Goal: Task Accomplishment & Management: Complete application form

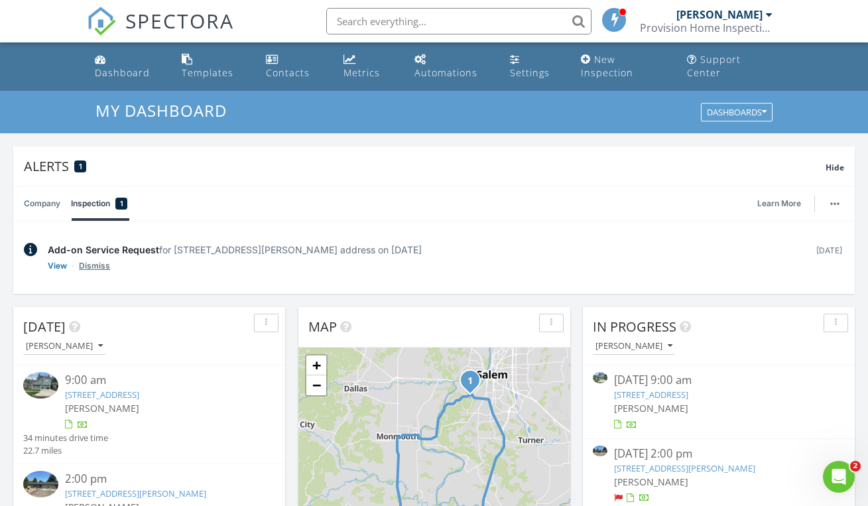
click at [95, 267] on link "Dismiss" at bounding box center [94, 265] width 31 height 13
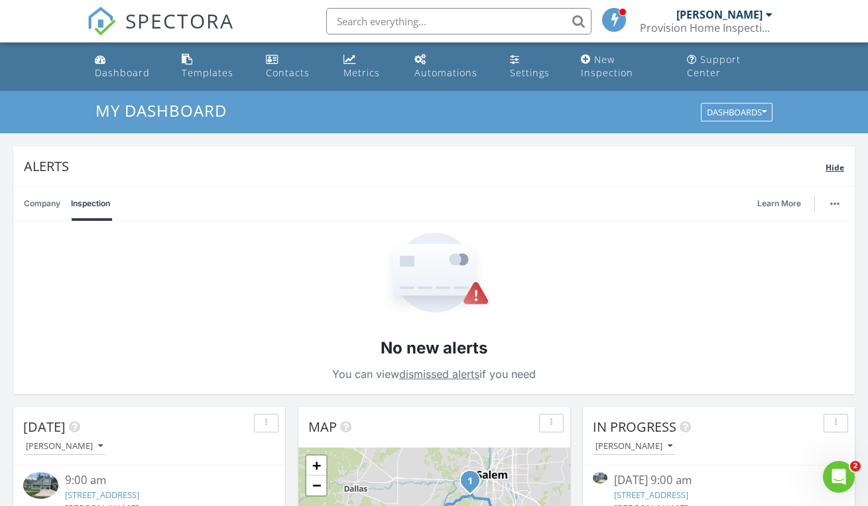
click at [832, 162] on span "Hide" at bounding box center [835, 167] width 19 height 11
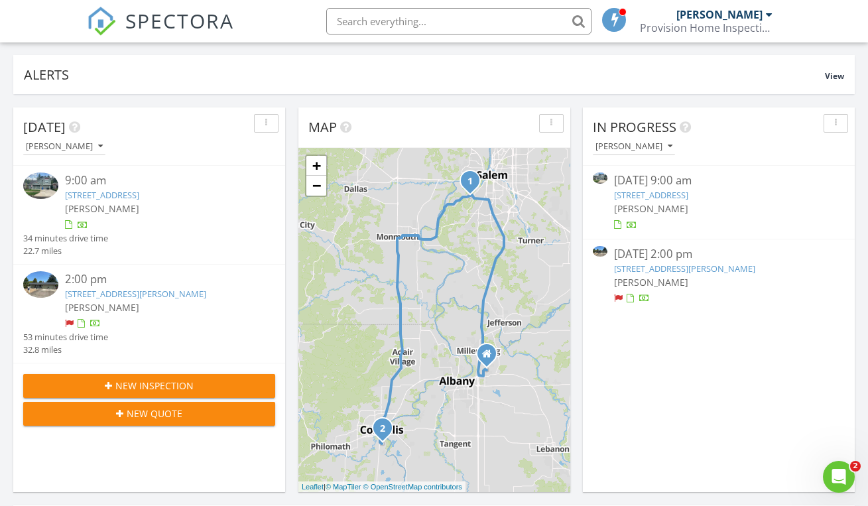
scroll to position [158, 0]
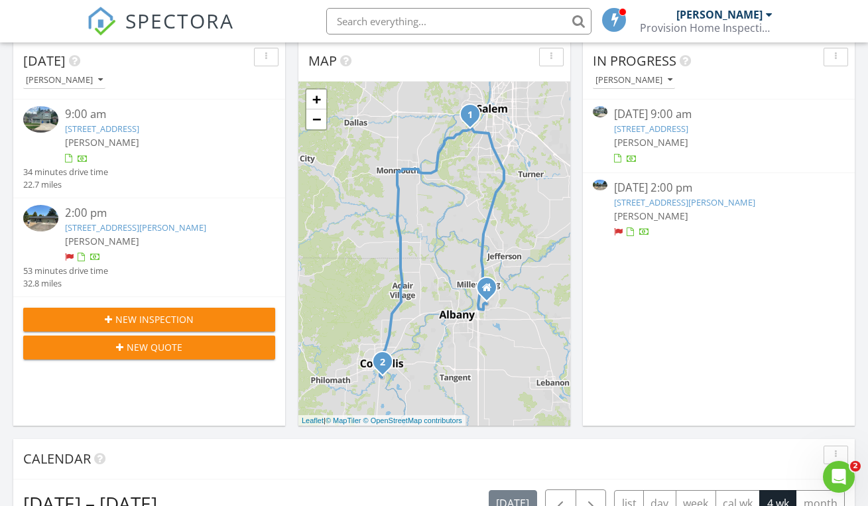
click at [115, 239] on span "[PERSON_NAME]" at bounding box center [102, 241] width 74 height 13
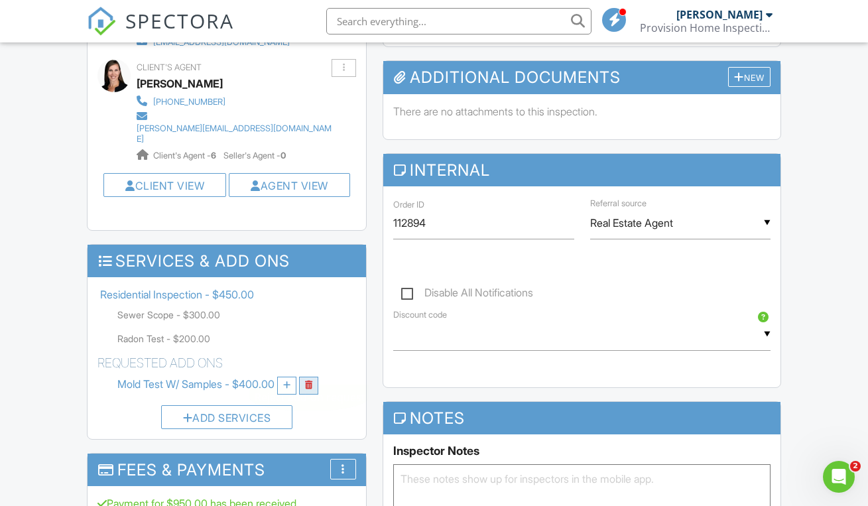
click at [317, 377] on link at bounding box center [308, 386] width 19 height 18
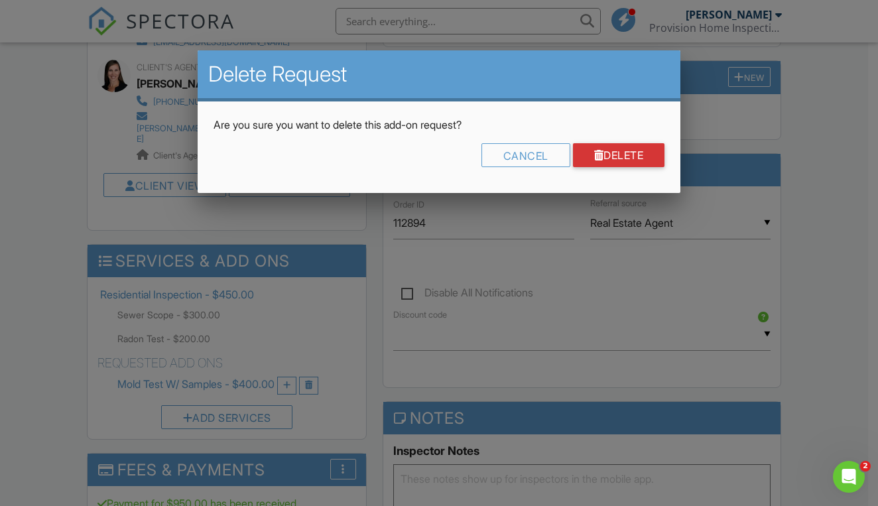
drag, startPoint x: 601, startPoint y: 155, endPoint x: 593, endPoint y: 162, distance: 10.3
click at [601, 155] on div "Delete" at bounding box center [619, 155] width 92 height 24
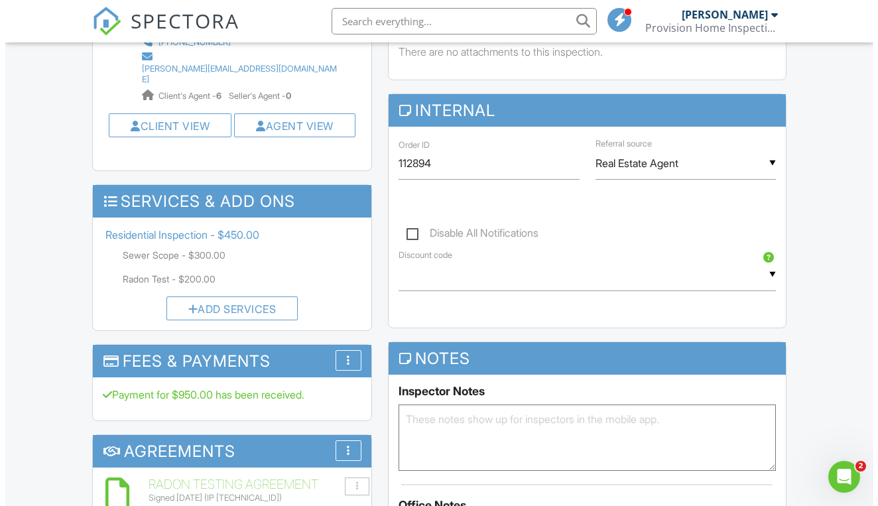
scroll to position [580, 0]
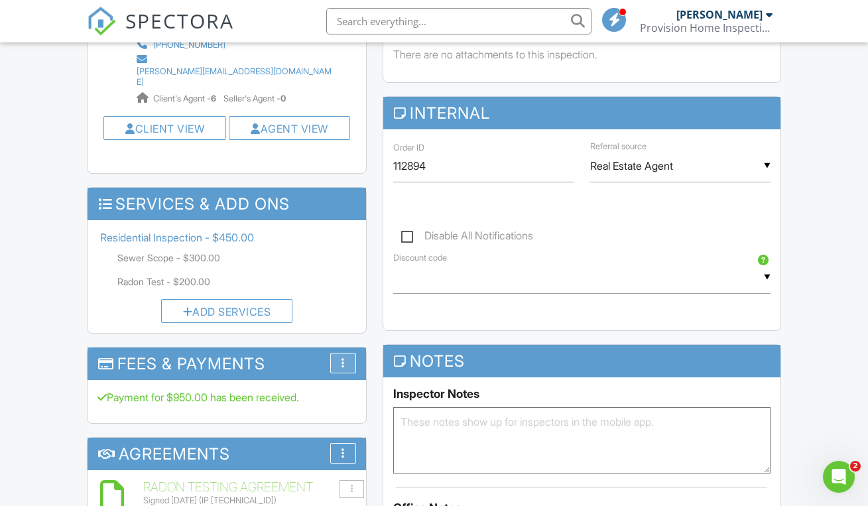
click at [344, 357] on div at bounding box center [342, 362] width 3 height 11
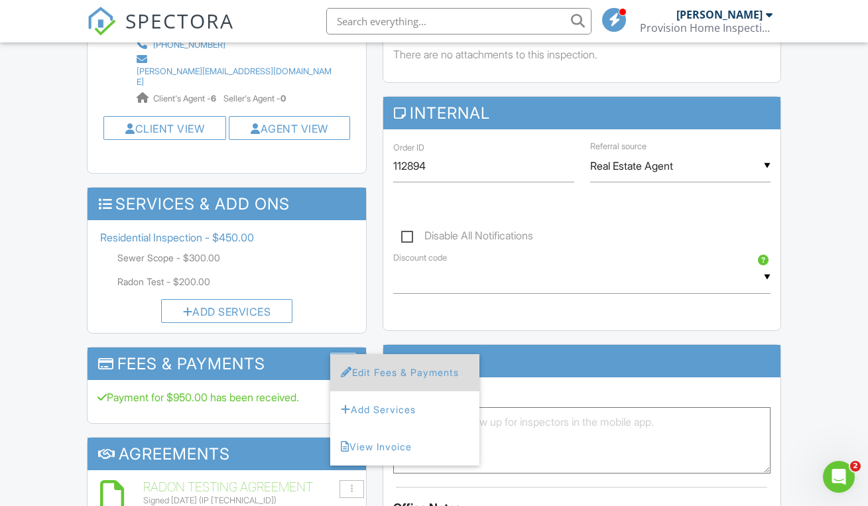
click at [368, 354] on li "Edit Fees & Payments" at bounding box center [404, 372] width 149 height 37
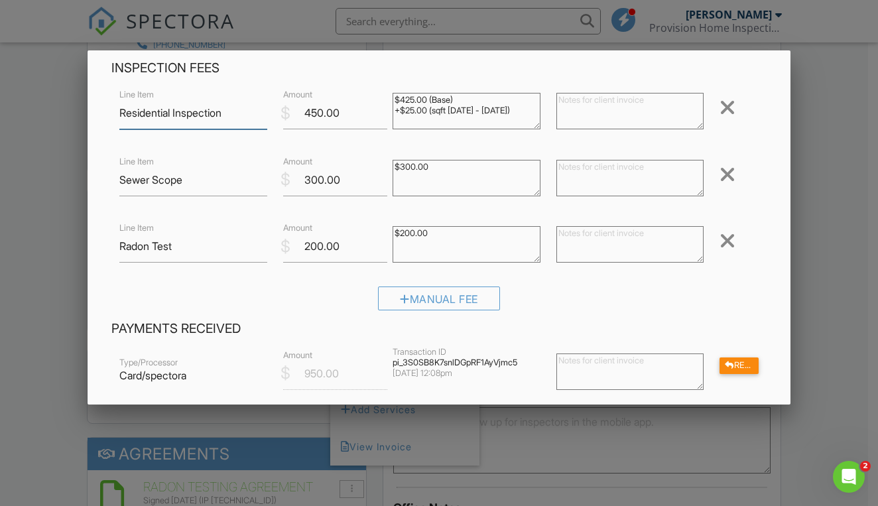
scroll to position [107, 0]
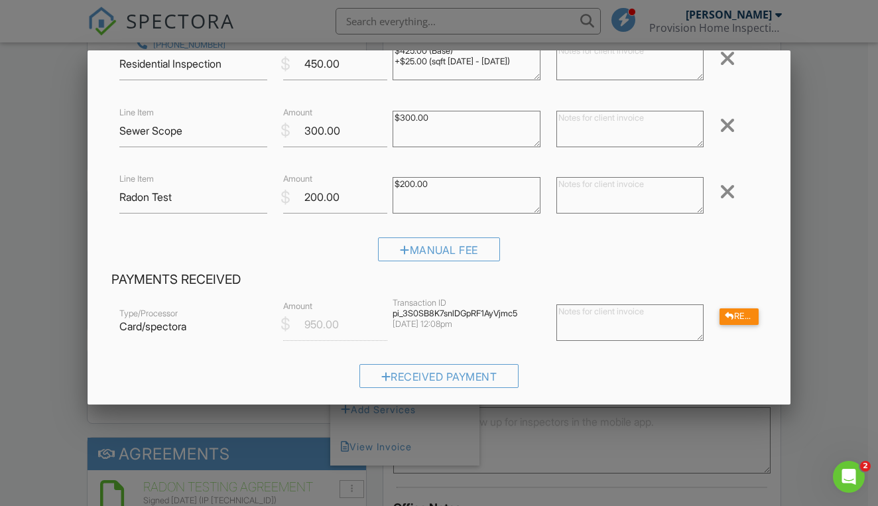
click at [720, 196] on div at bounding box center [727, 191] width 16 height 21
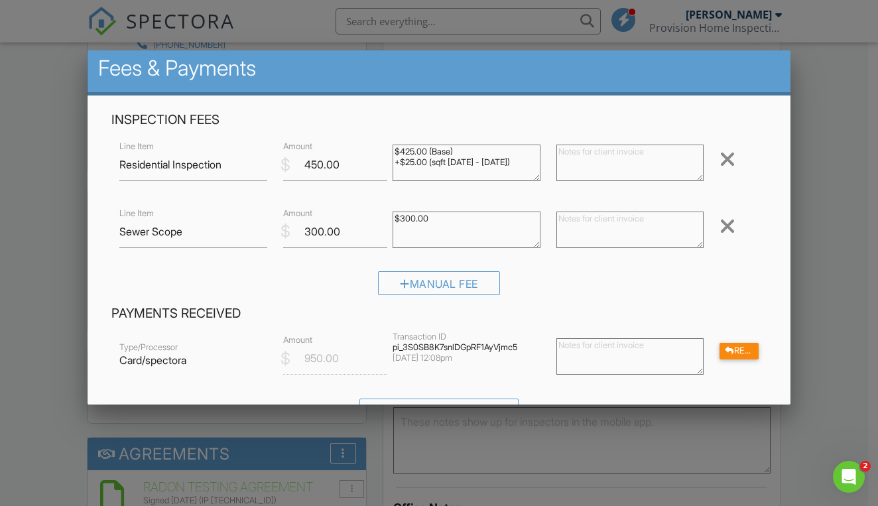
scroll to position [208, 0]
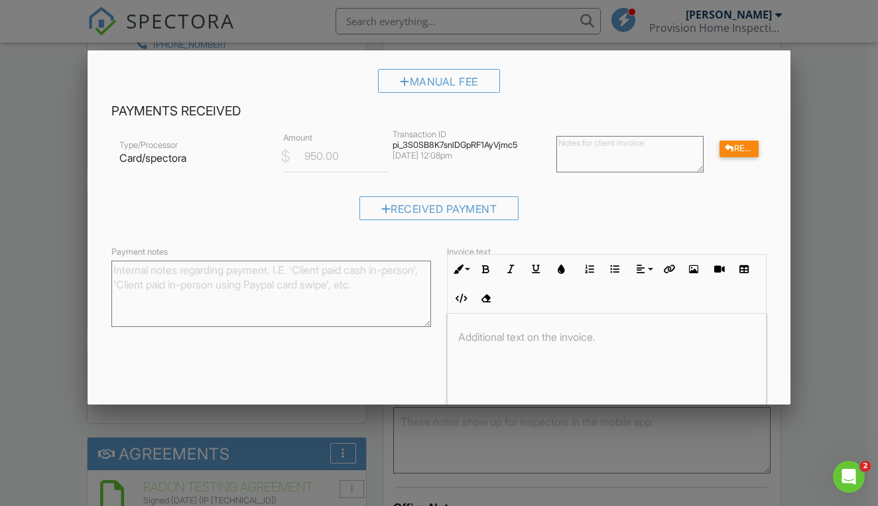
click at [310, 158] on input "950.00" at bounding box center [335, 156] width 104 height 32
click at [725, 147] on div at bounding box center [729, 149] width 9 height 9
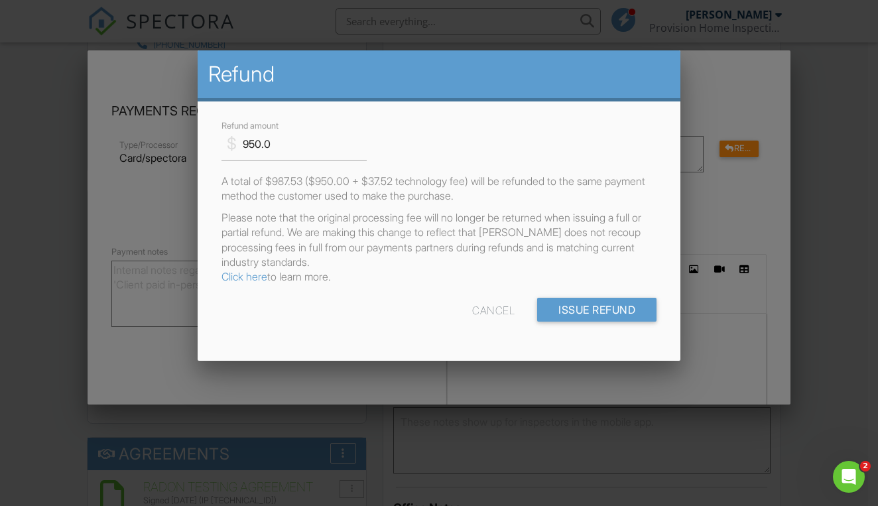
scroll to position [0, 0]
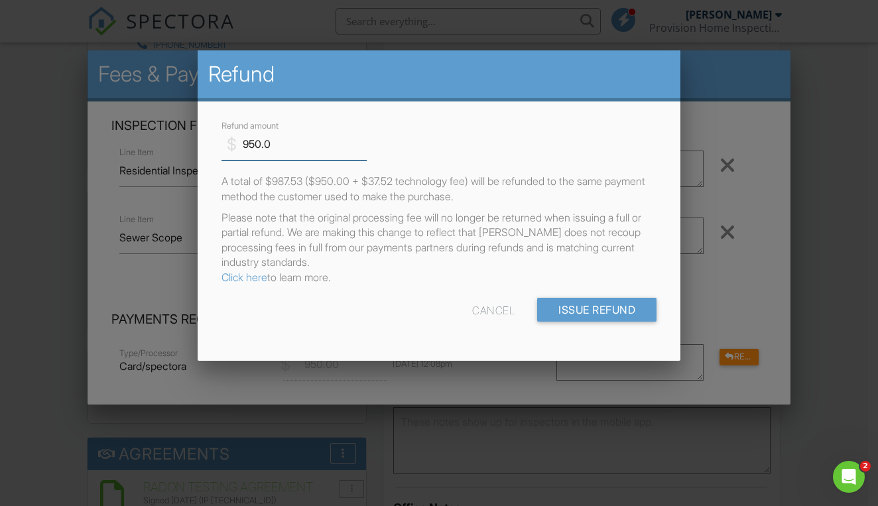
click at [259, 145] on input "950.0" at bounding box center [293, 144] width 145 height 32
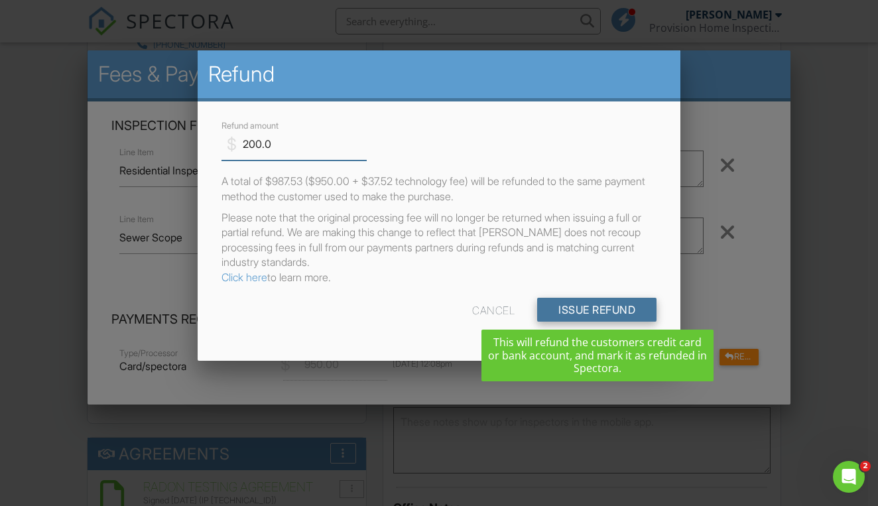
type input "200.0"
click at [580, 316] on input "Issue Refund" at bounding box center [596, 310] width 119 height 24
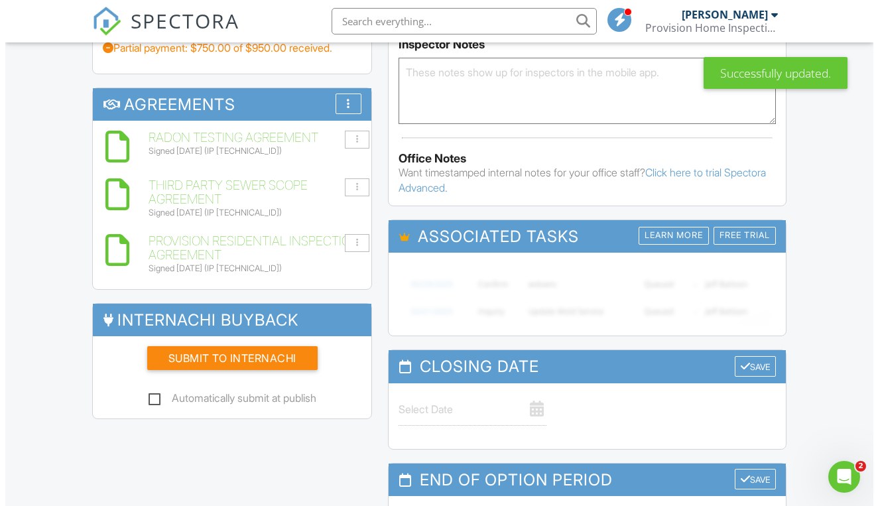
scroll to position [631, 0]
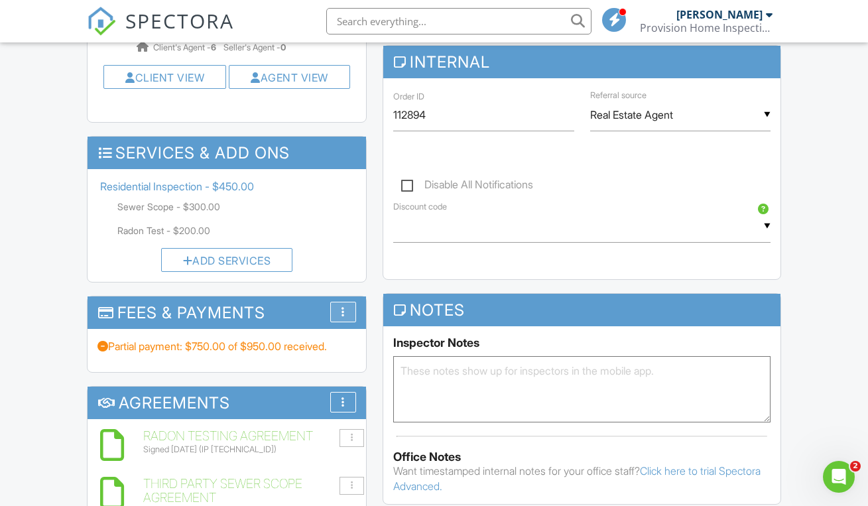
click at [347, 302] on div "More" at bounding box center [343, 312] width 26 height 21
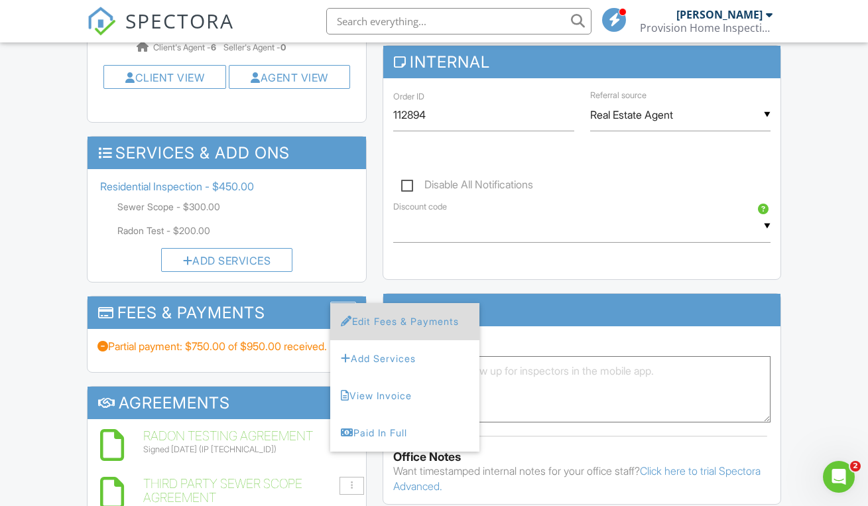
click at [423, 305] on li "Edit Fees & Payments" at bounding box center [404, 321] width 149 height 37
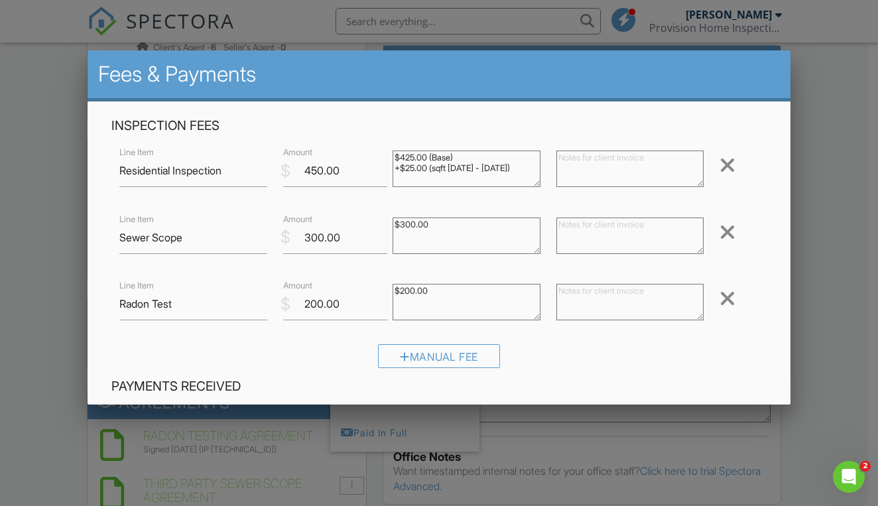
click at [719, 298] on div at bounding box center [727, 298] width 16 height 21
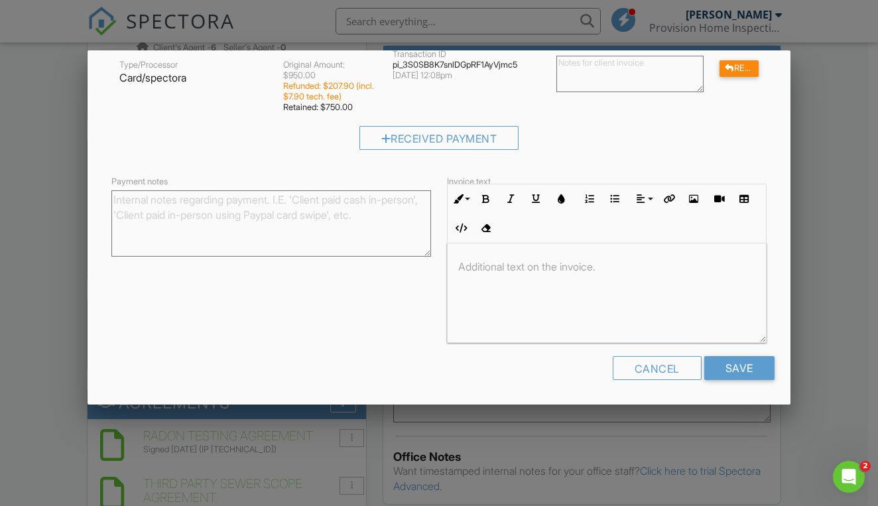
scroll to position [1, 0]
click at [744, 368] on input "Save" at bounding box center [739, 368] width 70 height 24
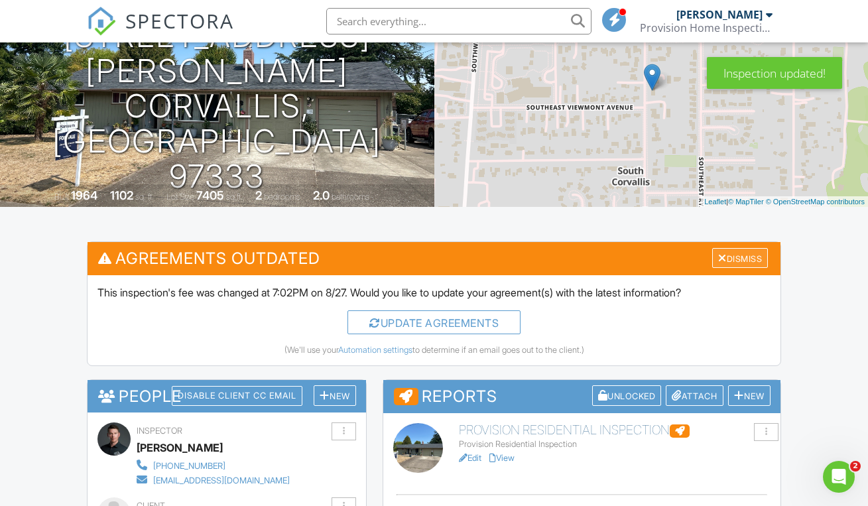
click at [741, 269] on div "Dismiss" at bounding box center [740, 258] width 56 height 21
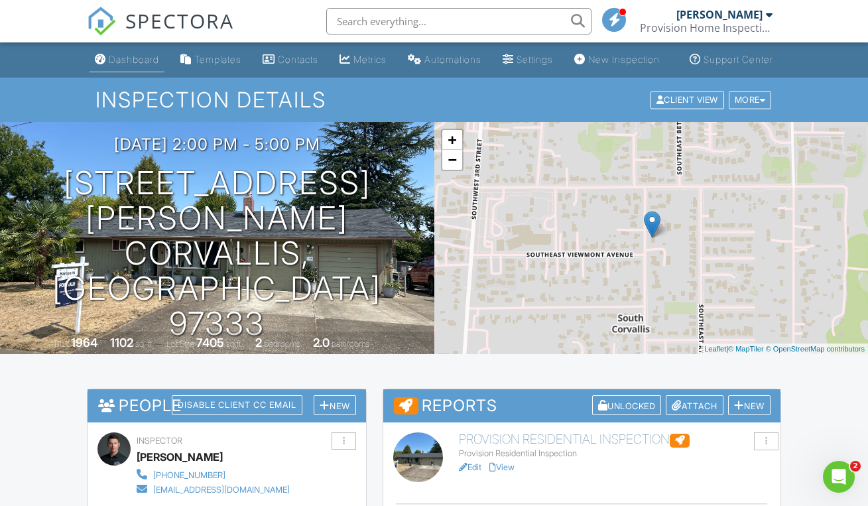
click at [125, 72] on link "Dashboard" at bounding box center [127, 60] width 75 height 25
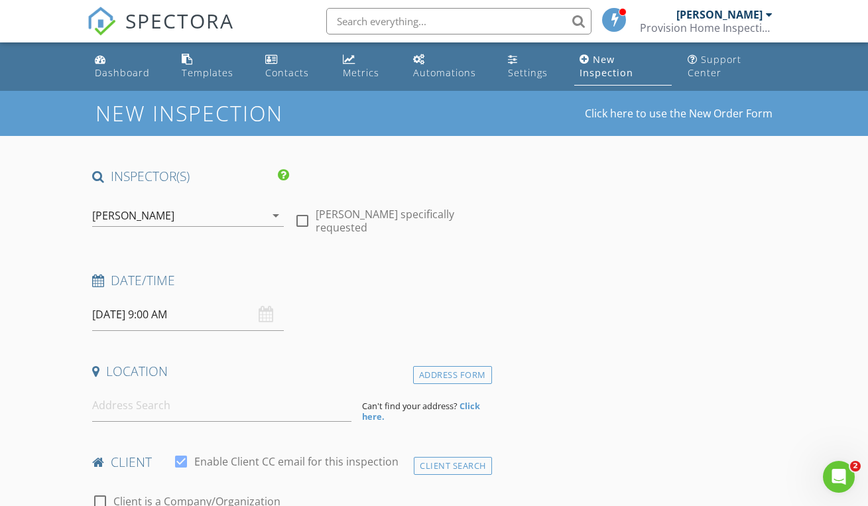
scroll to position [111, 0]
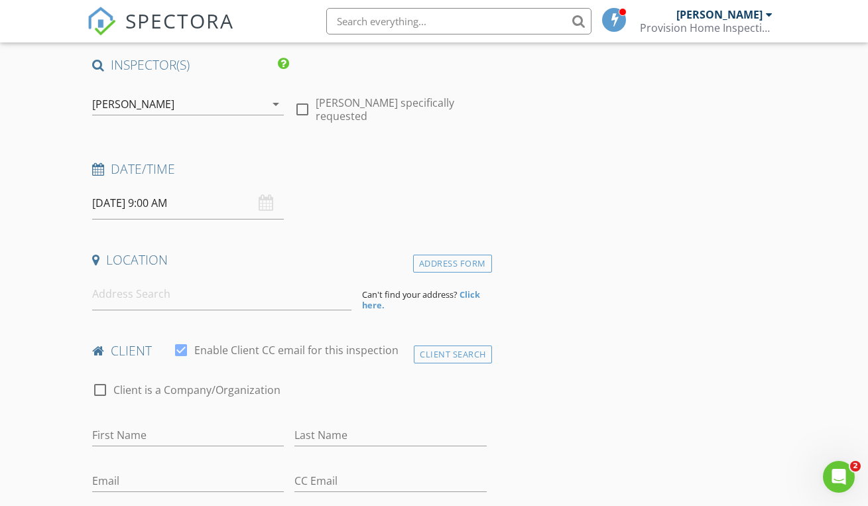
click at [176, 200] on input "[DATE] 9:00 AM" at bounding box center [188, 203] width 192 height 32
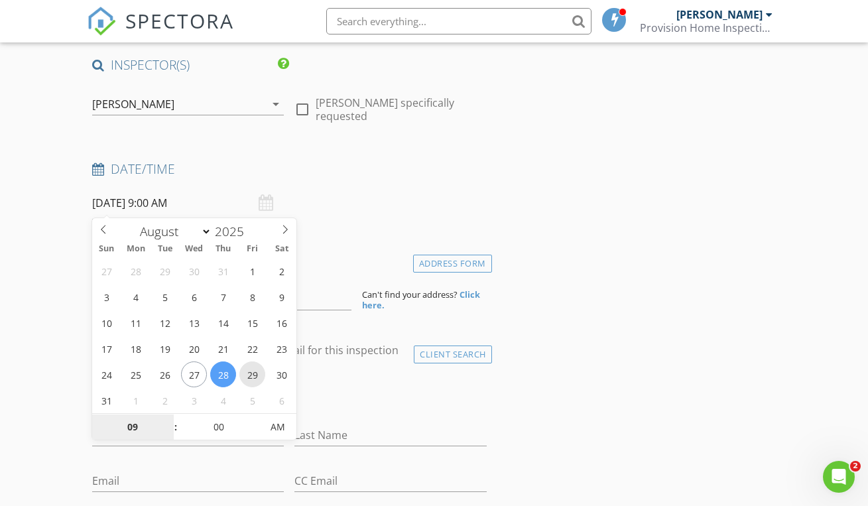
type input "[DATE] 9:00 AM"
type input "10"
type input "[DATE] 10:00 AM"
click at [168, 420] on span at bounding box center [168, 420] width 9 height 13
type input "11"
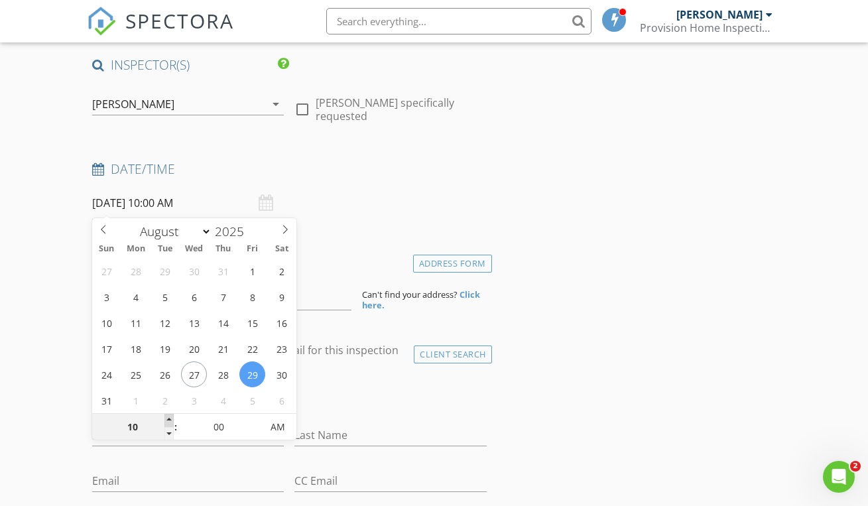
type input "[DATE] 11:00 AM"
click at [168, 420] on span at bounding box center [168, 420] width 9 height 13
type input "12"
type input "[DATE] 12:00 PM"
click at [168, 420] on span at bounding box center [168, 420] width 9 height 13
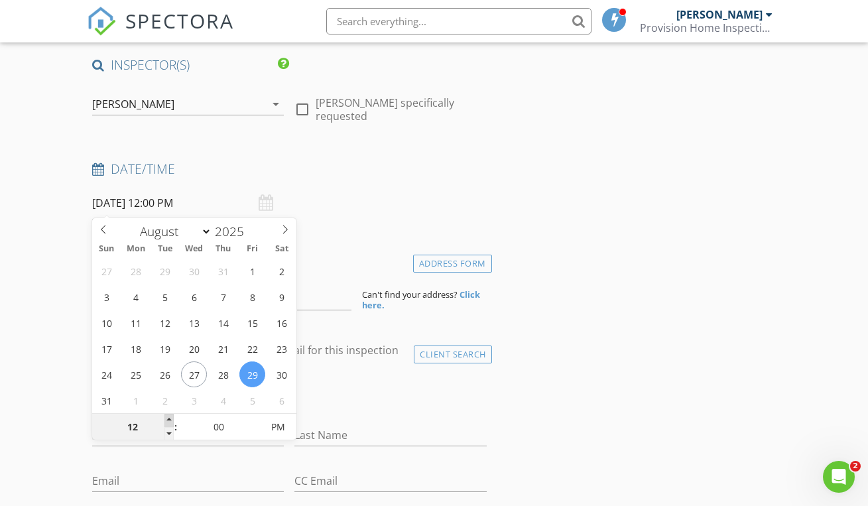
type input "01"
type input "[DATE] 1:00 PM"
click at [168, 420] on span at bounding box center [168, 420] width 9 height 13
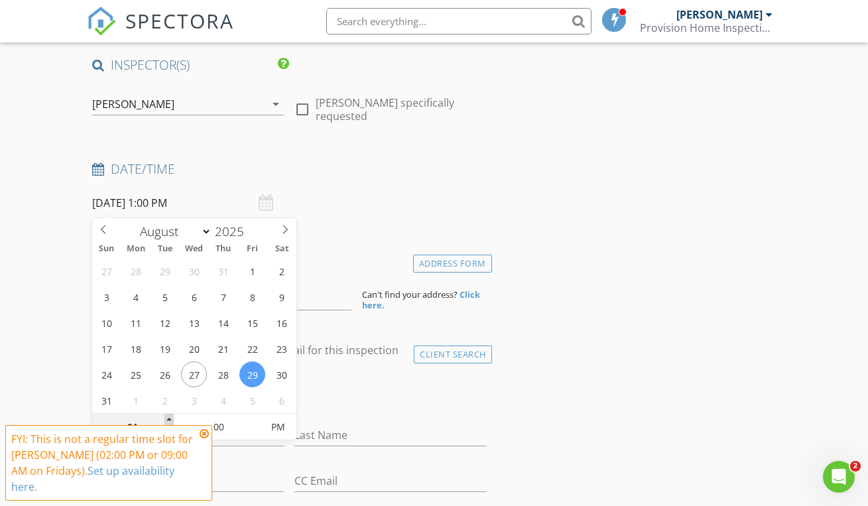
type input "02"
type input "[DATE] 2:00 PM"
click at [168, 420] on span at bounding box center [168, 420] width 9 height 13
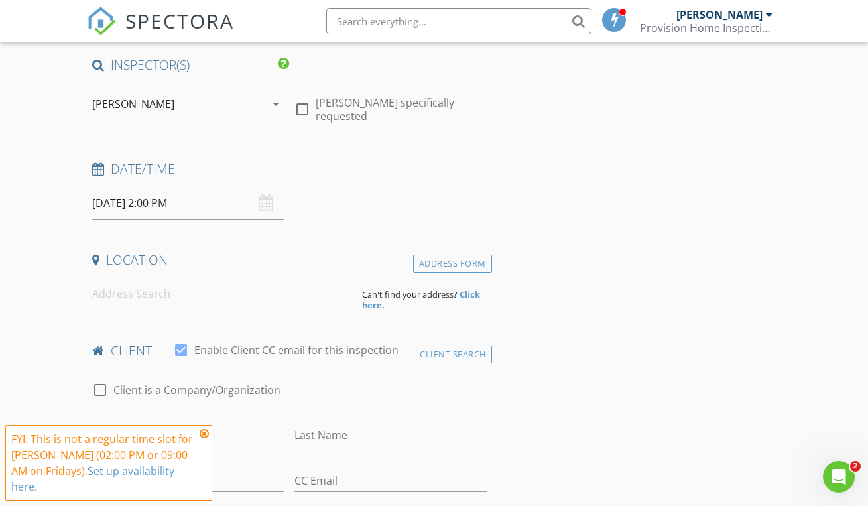
click at [206, 439] on icon at bounding box center [204, 433] width 9 height 11
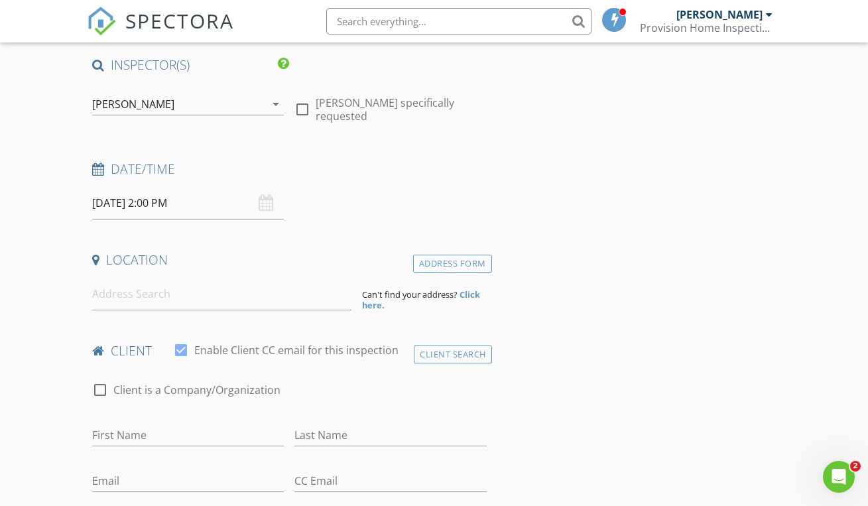
click at [208, 198] on input "[DATE] 2:00 PM" at bounding box center [188, 203] width 192 height 32
click at [326, 168] on h4 "Date/Time" at bounding box center [289, 168] width 395 height 17
click at [186, 293] on input at bounding box center [221, 294] width 259 height 32
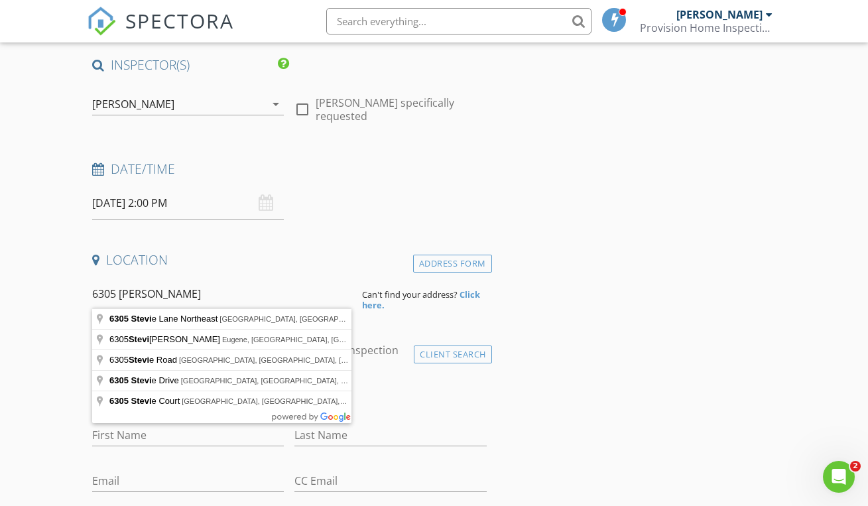
type input "6305 Stevie Lane Northeast, Salem, OR, USA"
drag, startPoint x: 190, startPoint y: 308, endPoint x: 229, endPoint y: 321, distance: 41.9
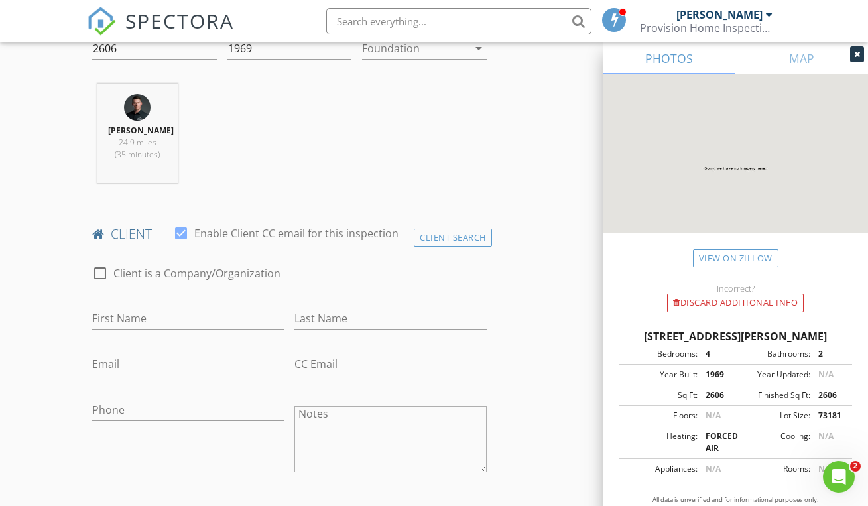
scroll to position [502, 0]
click at [414, 234] on div "Client Search" at bounding box center [453, 235] width 78 height 18
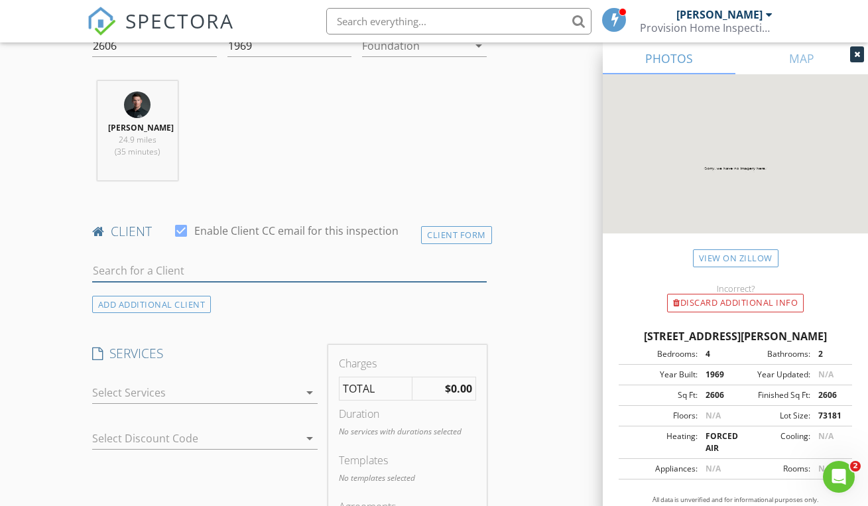
click at [228, 268] on input "text" at bounding box center [289, 271] width 395 height 22
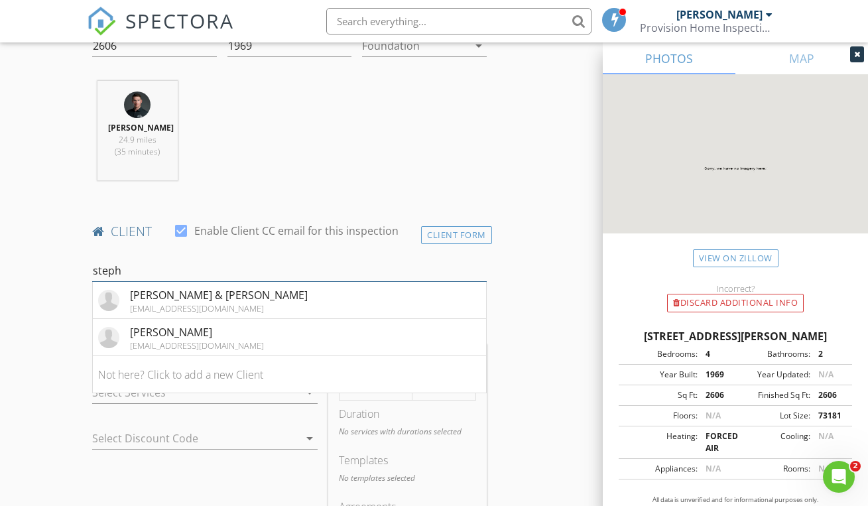
type input "Steph"
drag, startPoint x: 249, startPoint y: 276, endPoint x: 219, endPoint y: 340, distance: 70.0
click at [219, 340] on div "[EMAIL_ADDRESS][DOMAIN_NAME]" at bounding box center [197, 345] width 134 height 11
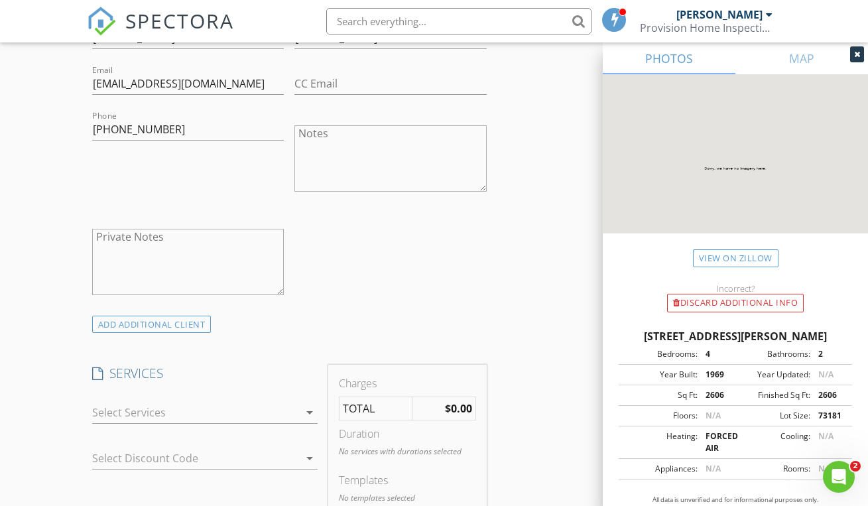
scroll to position [843, 0]
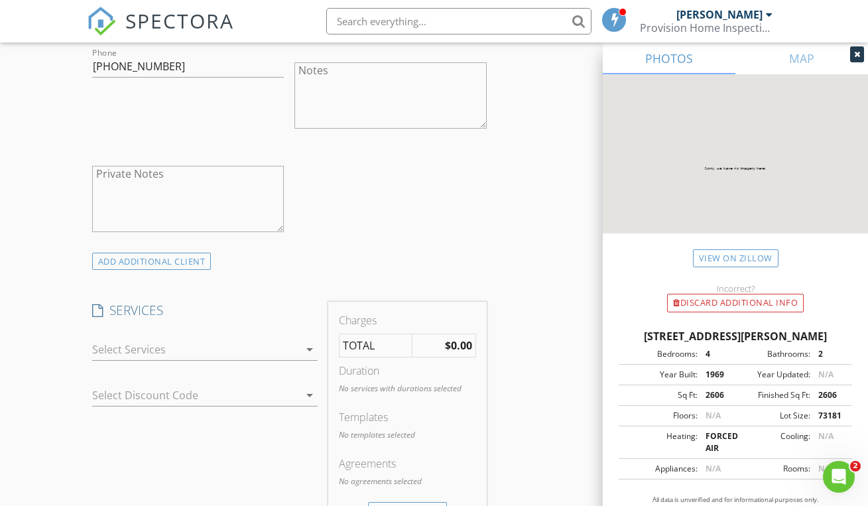
click at [288, 339] on div at bounding box center [195, 349] width 207 height 21
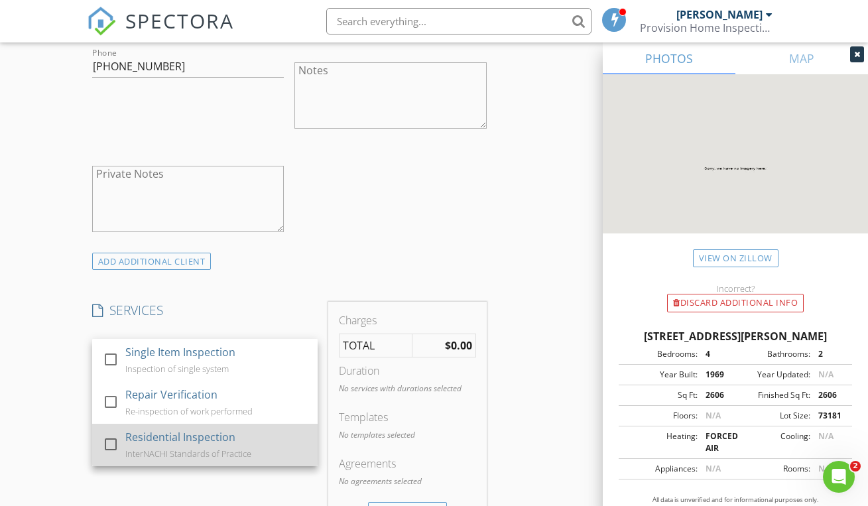
click at [206, 432] on div "Residential Inspection" at bounding box center [180, 437] width 110 height 16
checkbox input "true"
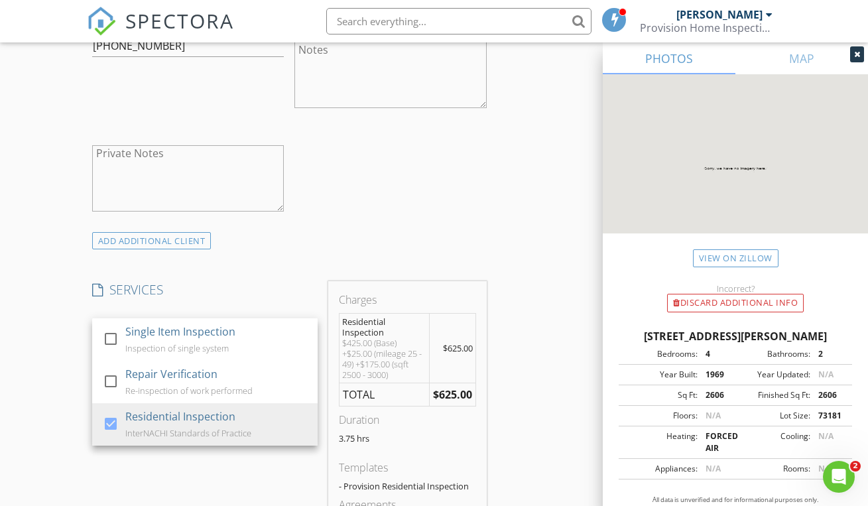
scroll to position [880, 0]
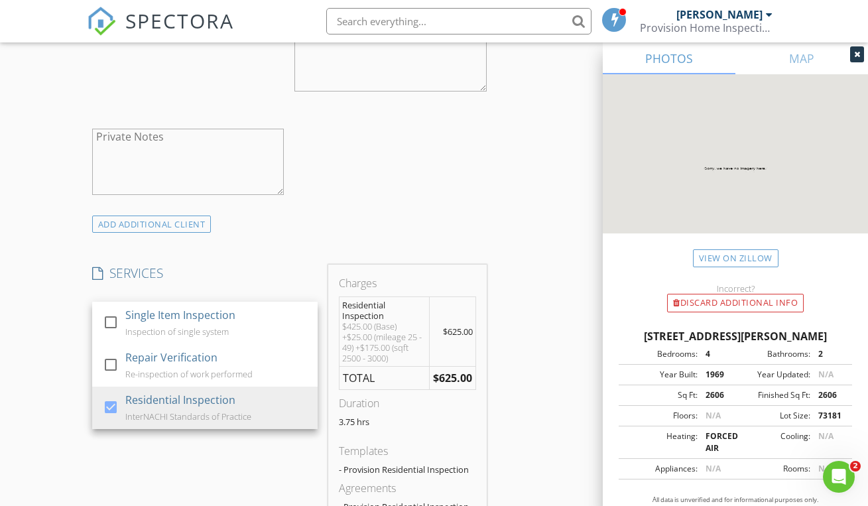
click at [269, 474] on div "SERVICES check_box_outline_blank Single Item Inspection Inspection of single sy…" at bounding box center [205, 411] width 236 height 292
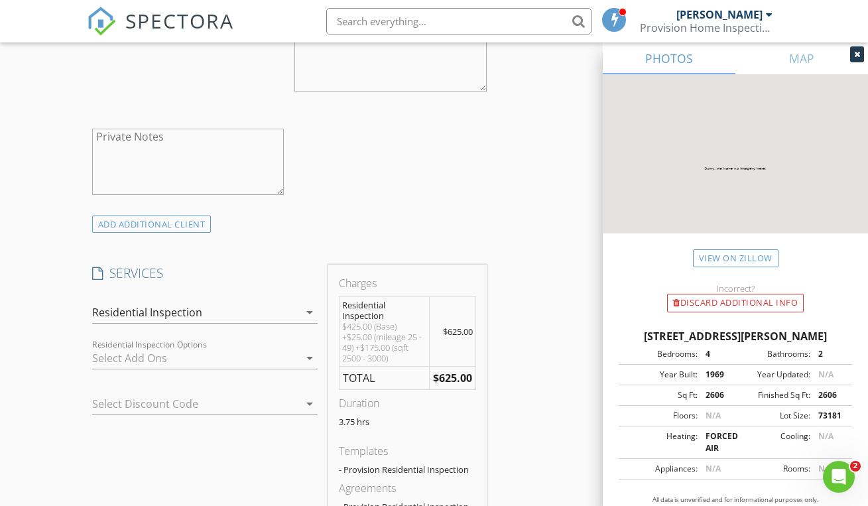
click at [238, 355] on div at bounding box center [195, 357] width 207 height 21
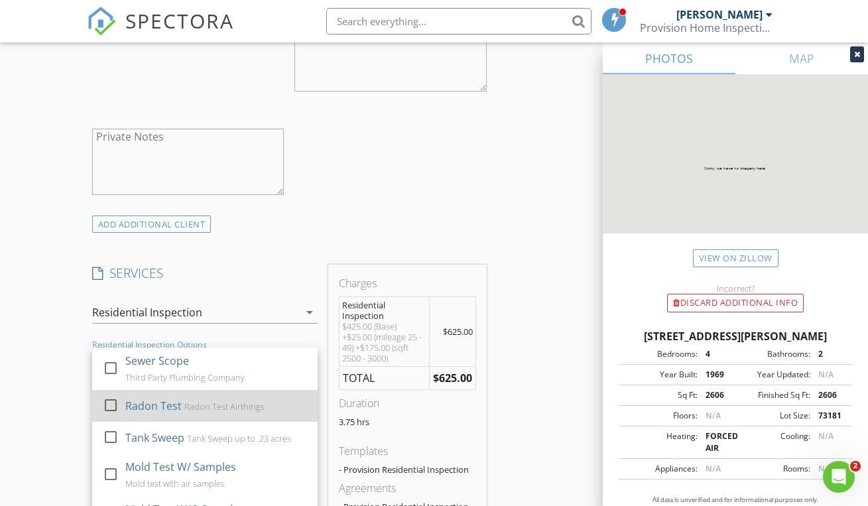
click at [180, 402] on div "Radon Test Radon Test Airthings" at bounding box center [216, 406] width 182 height 27
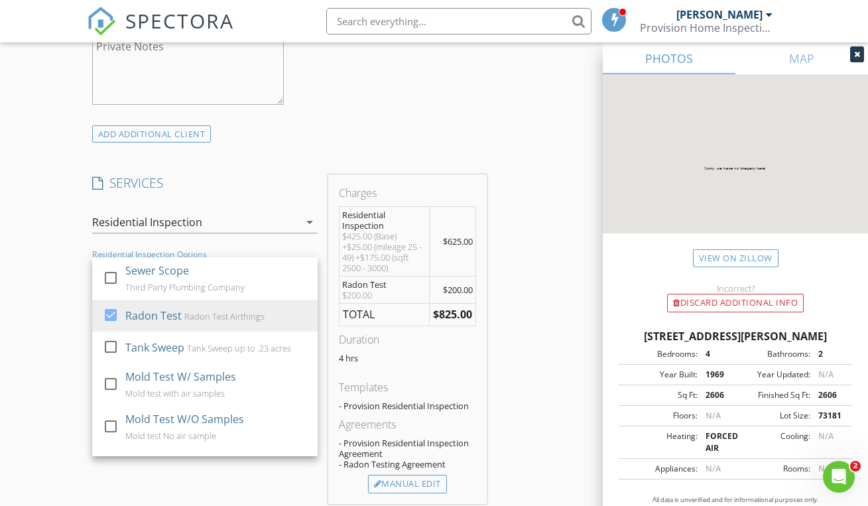
scroll to position [1072, 0]
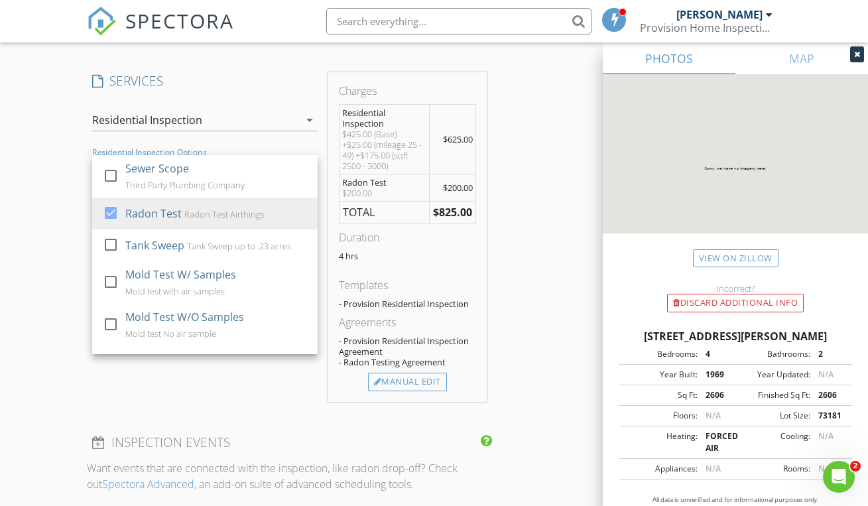
click at [230, 388] on div "SERVICES check_box_outline_blank Single Item Inspection Inspection of single sy…" at bounding box center [205, 237] width 236 height 330
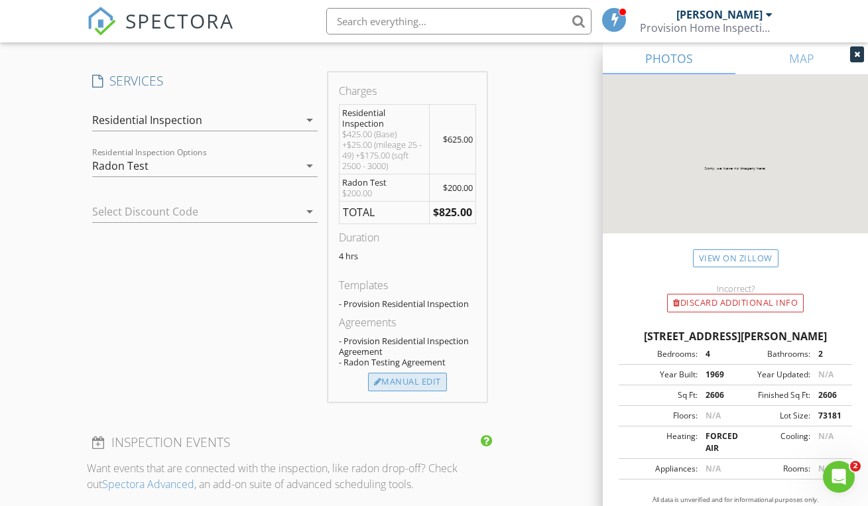
click at [404, 381] on div "Manual Edit" at bounding box center [407, 382] width 79 height 19
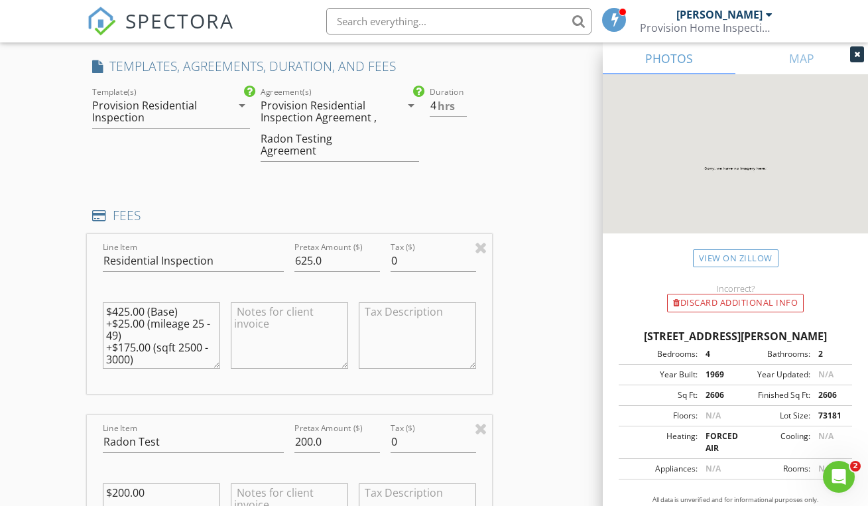
scroll to position [1201, 0]
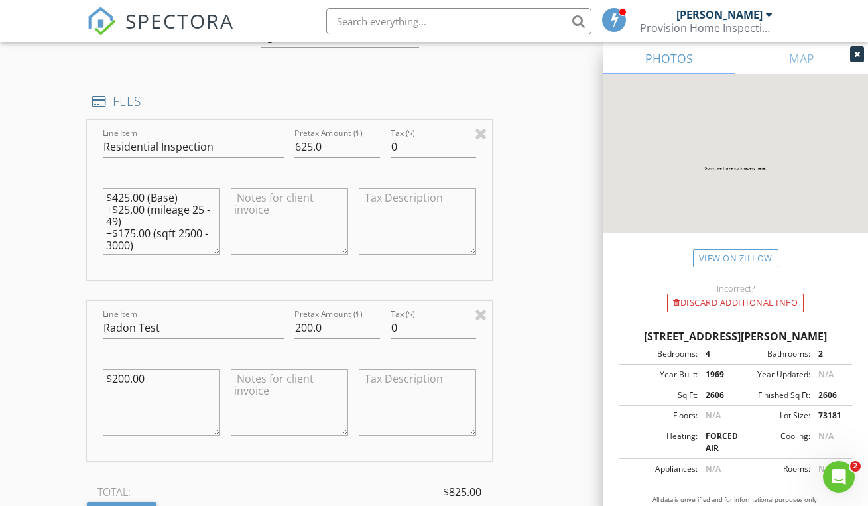
drag, startPoint x: 153, startPoint y: 373, endPoint x: 68, endPoint y: 375, distance: 84.2
click at [68, 375] on div "New Inspection Click here to use the New Order Form INSPECTOR(S) check_box Aust…" at bounding box center [434, 268] width 868 height 2757
type textarea "0.00"
drag, startPoint x: 328, startPoint y: 324, endPoint x: 267, endPoint y: 328, distance: 60.4
click at [267, 328] on div "Line Item Radon Test Pretax Amount ($) 200.0 Tax ($) 0 0.00" at bounding box center [289, 381] width 405 height 160
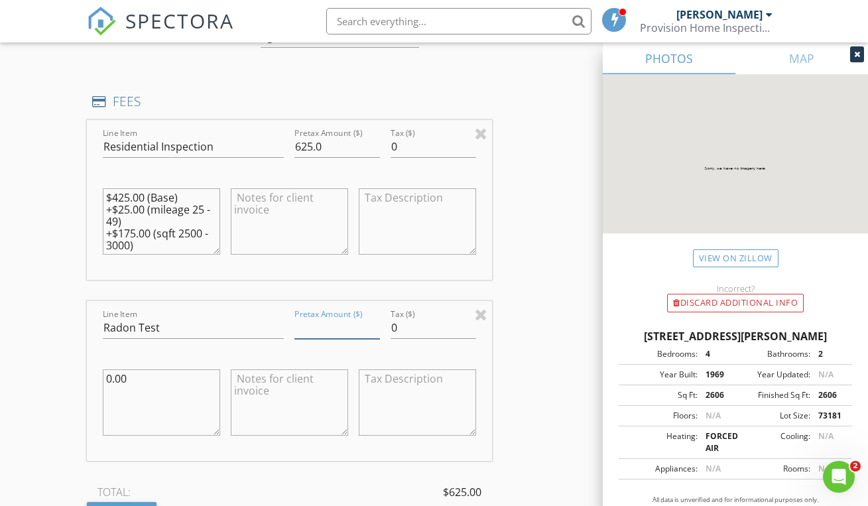
type input "0"
type input "0.00"
click at [277, 381] on textarea at bounding box center [289, 402] width 117 height 66
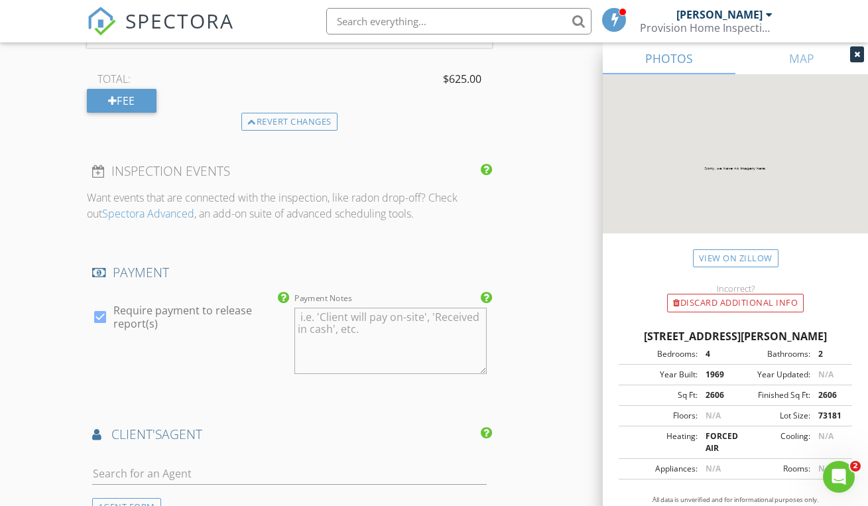
scroll to position [1713, 0]
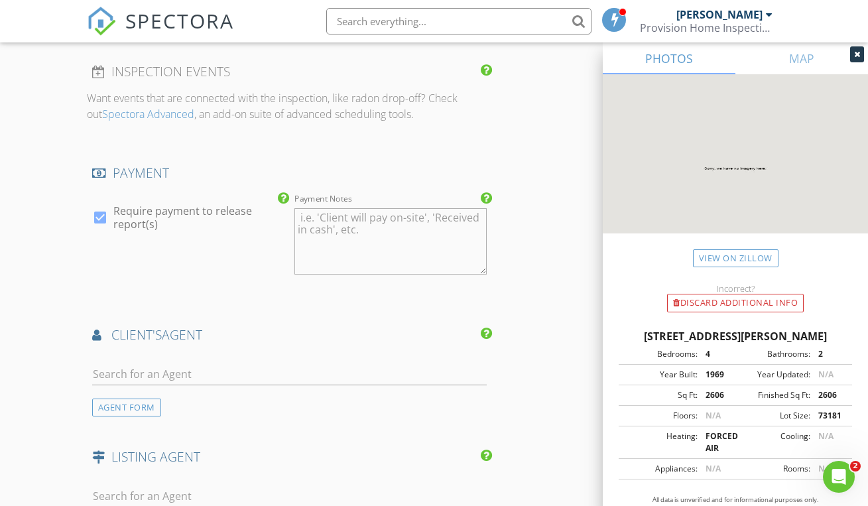
type textarea "[PERSON_NAME] discount"
click at [275, 365] on input "text" at bounding box center [289, 374] width 395 height 22
click at [140, 399] on div "AGENT FORM" at bounding box center [126, 408] width 69 height 18
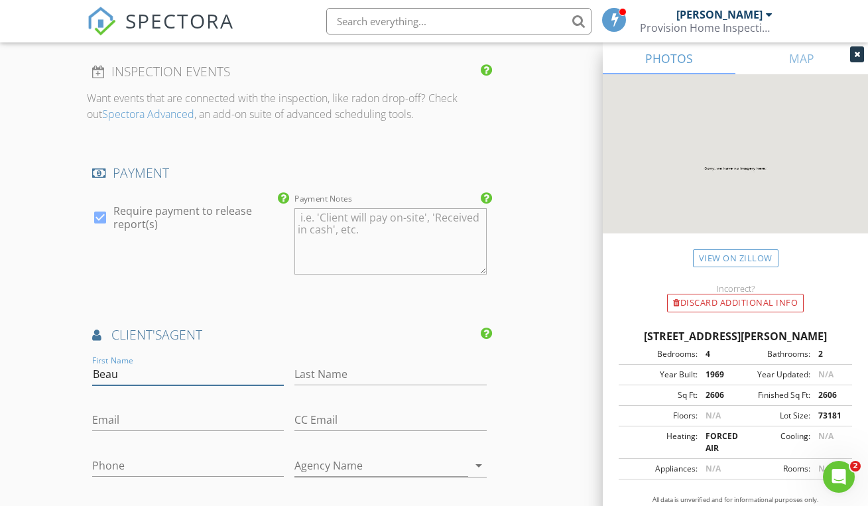
type input "Beau"
type input "V"
type input "Craig"
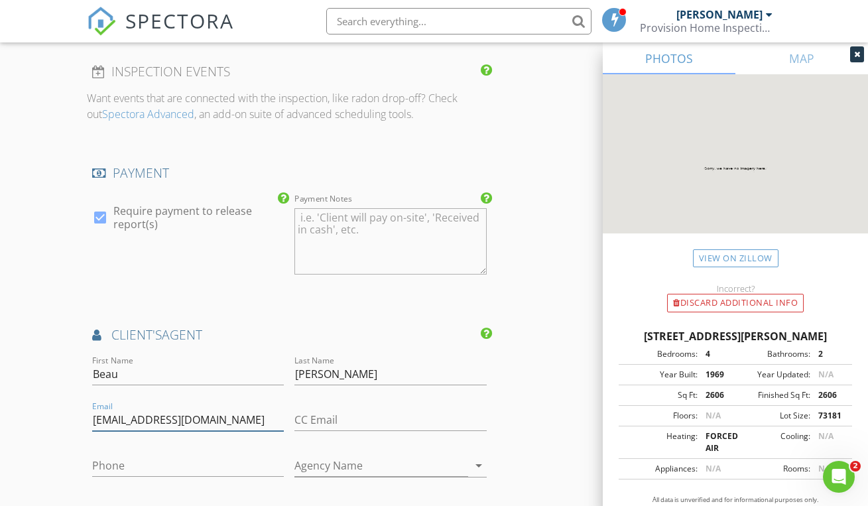
type input "beau.realbroker@gmail.com"
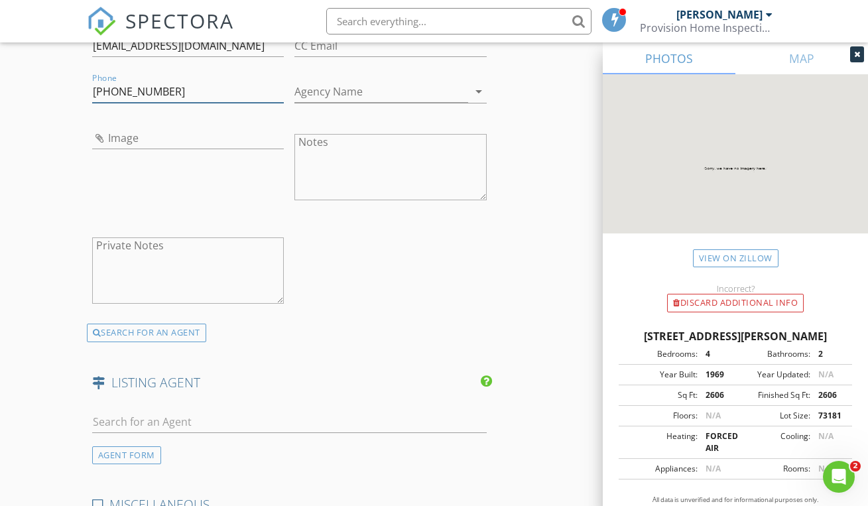
scroll to position [2186, 0]
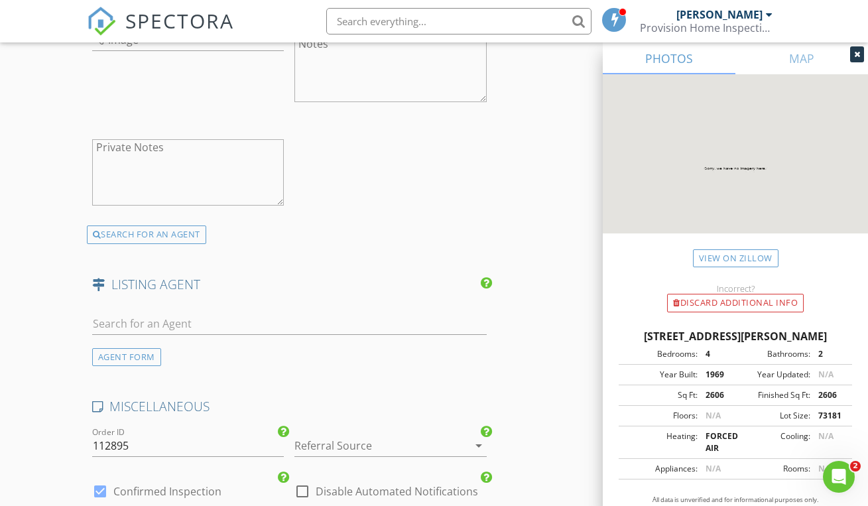
type input "503-689-3668"
click at [298, 324] on input "text" at bounding box center [289, 324] width 395 height 22
click at [151, 357] on div "AGENT FORM" at bounding box center [126, 357] width 69 height 18
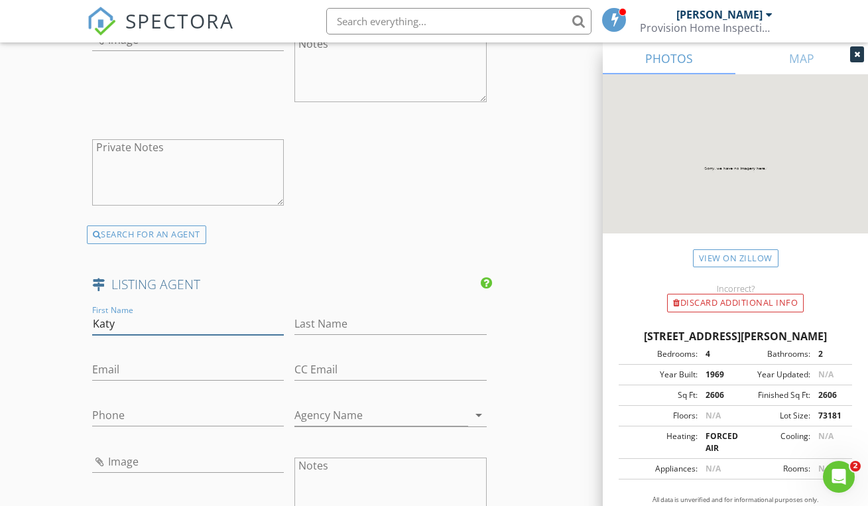
type input "Katy"
type input "Rosecrans"
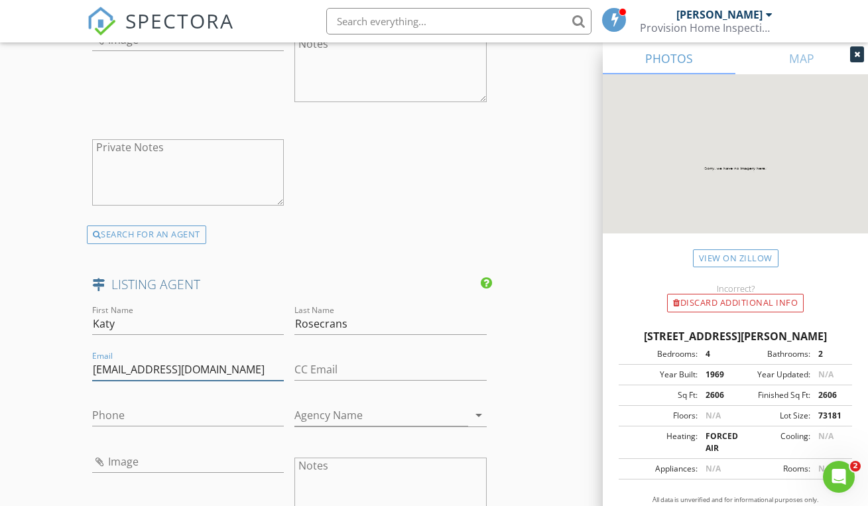
type input "Schmidt_katy@yahoo.com"
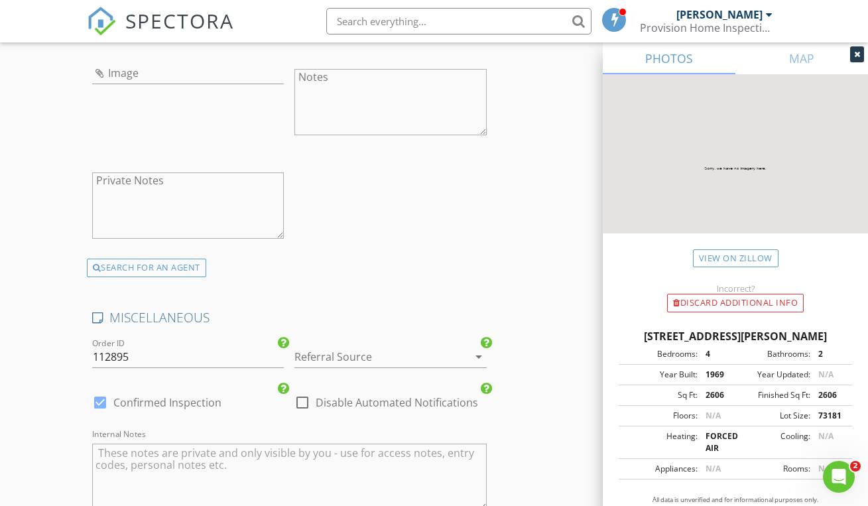
scroll to position [2577, 0]
type input "541-905-1962"
click at [393, 343] on div at bounding box center [371, 353] width 155 height 21
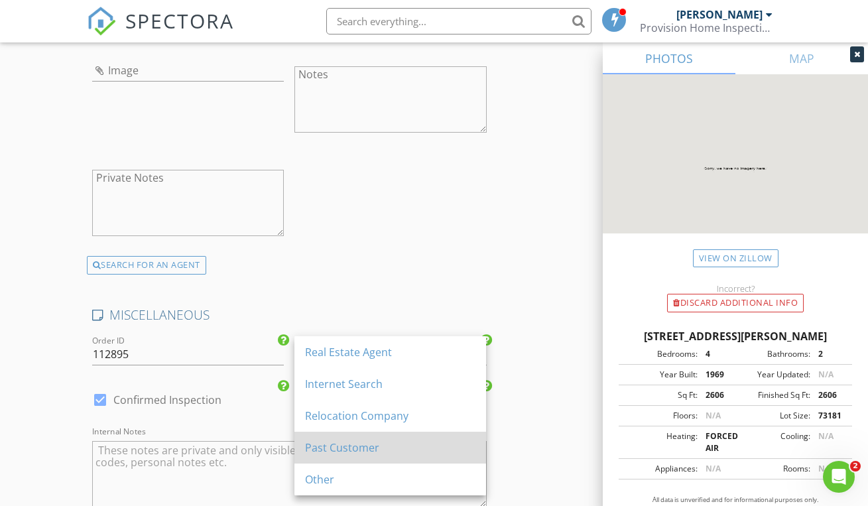
click at [388, 454] on div "Past Customer" at bounding box center [390, 448] width 170 height 16
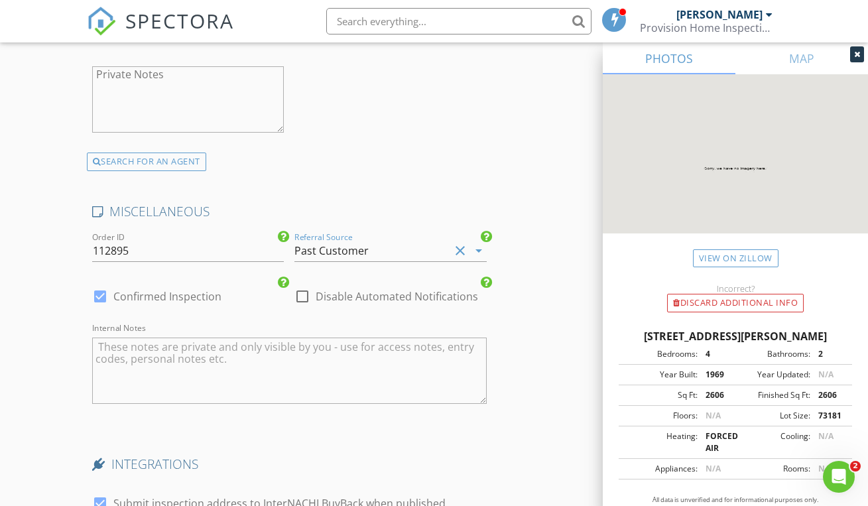
scroll to position [2894, 0]
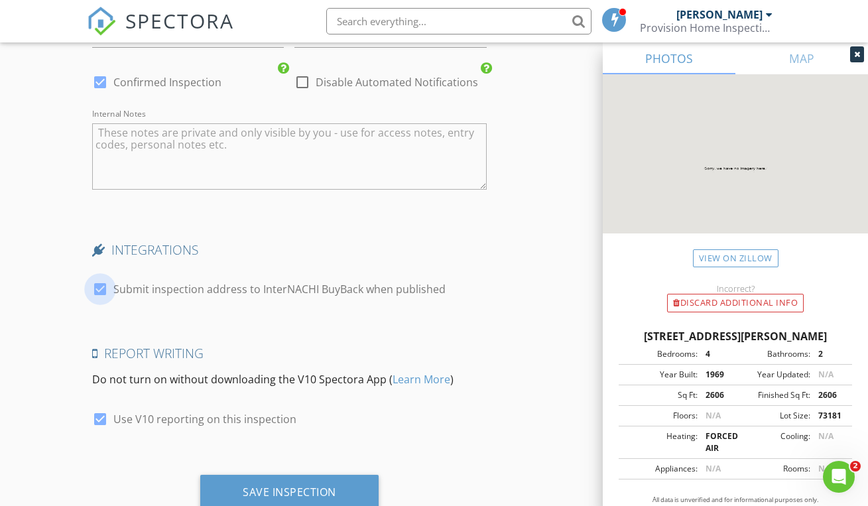
click at [102, 286] on div at bounding box center [100, 289] width 23 height 23
checkbox input "false"
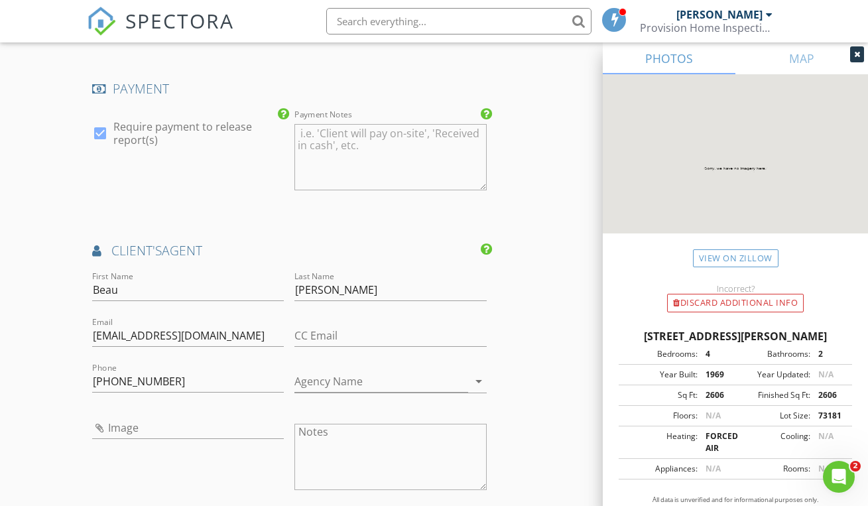
scroll to position [1339, 0]
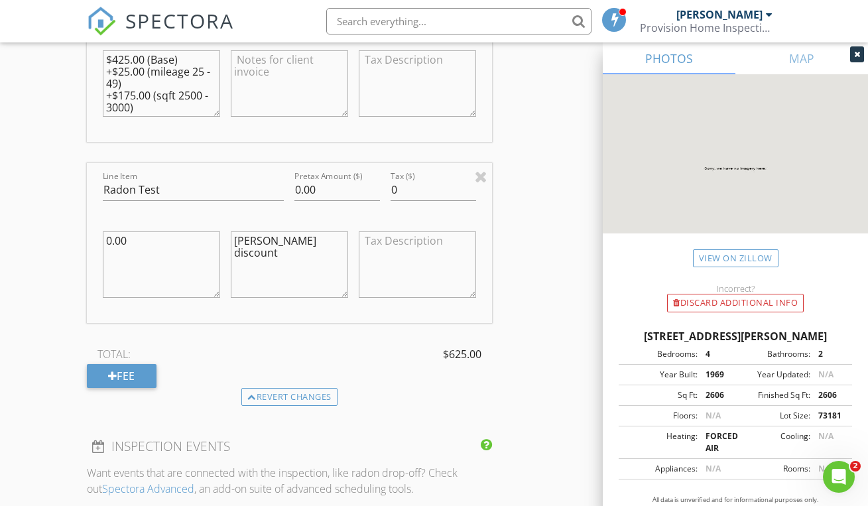
click at [306, 263] on textarea "[PERSON_NAME] discount" at bounding box center [289, 264] width 117 height 66
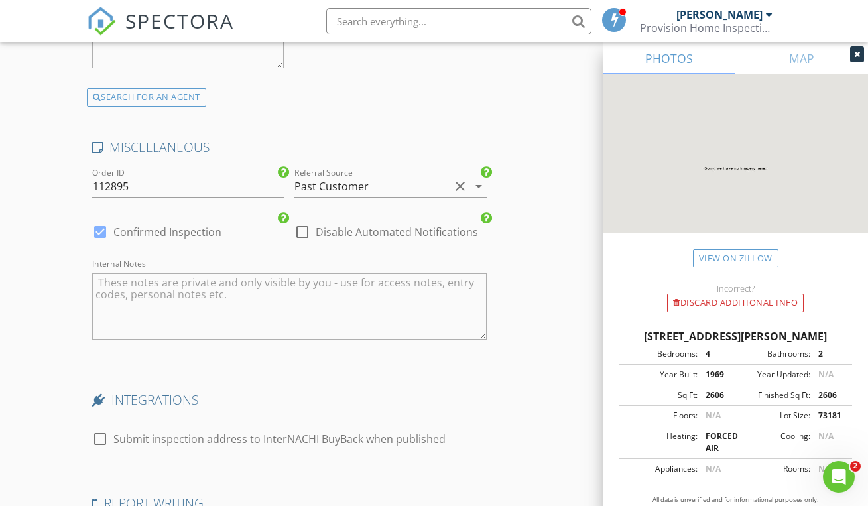
scroll to position [2933, 0]
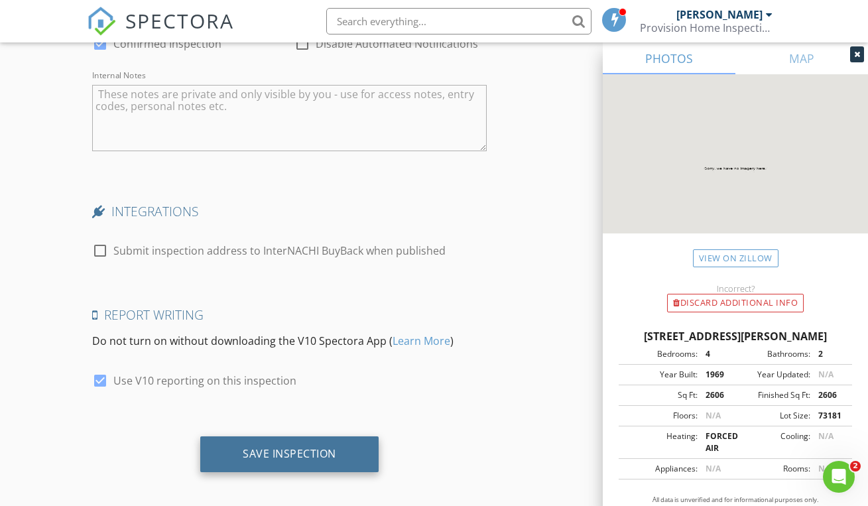
click at [355, 442] on div "Save Inspection" at bounding box center [289, 454] width 178 height 36
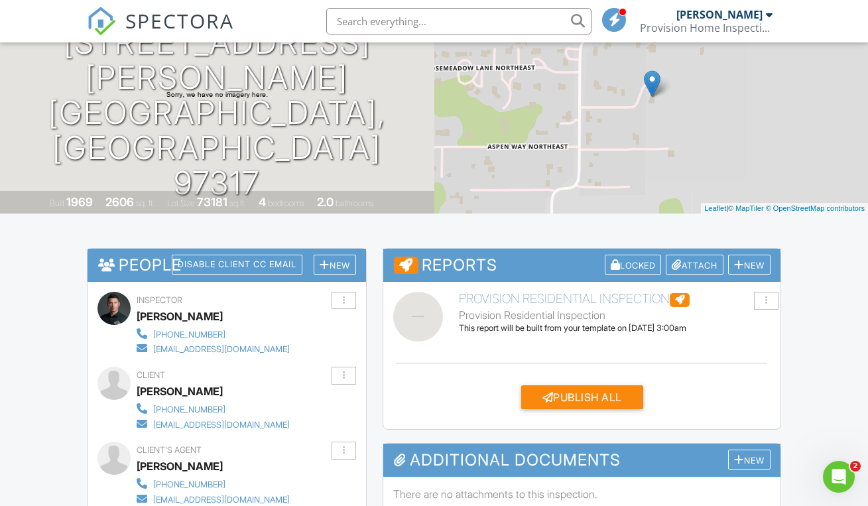
scroll to position [707, 0]
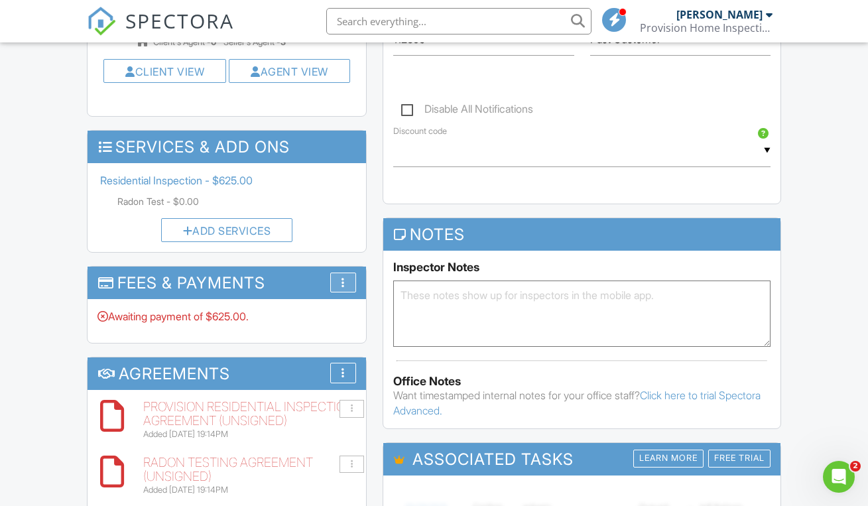
click at [349, 293] on div "More" at bounding box center [343, 283] width 26 height 21
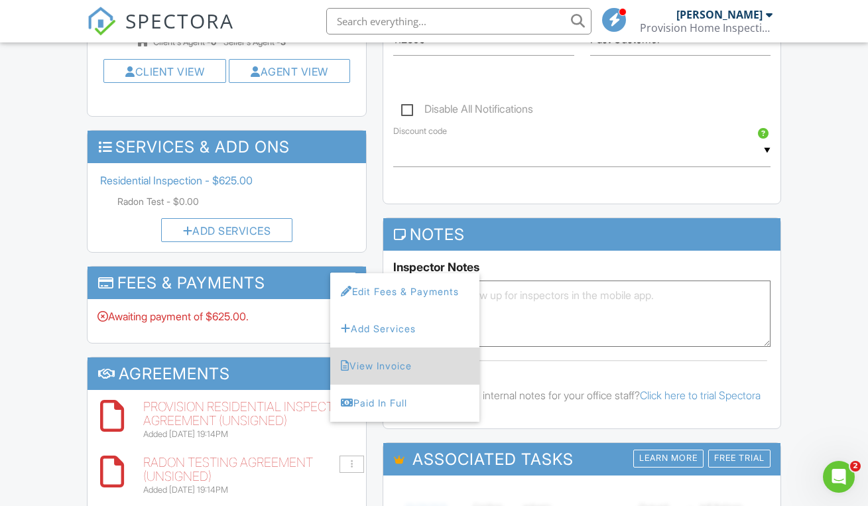
click at [363, 362] on li "View Invoice" at bounding box center [404, 365] width 149 height 37
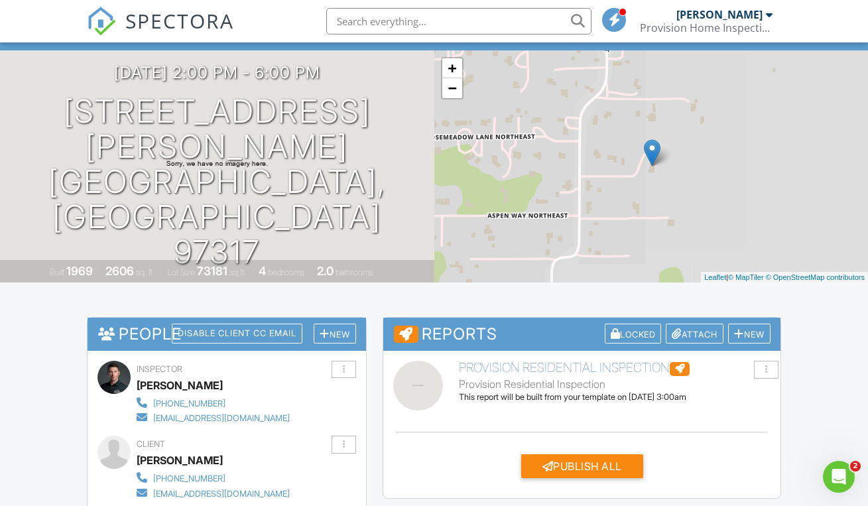
scroll to position [0, 0]
